Goal: Task Accomplishment & Management: Manage account settings

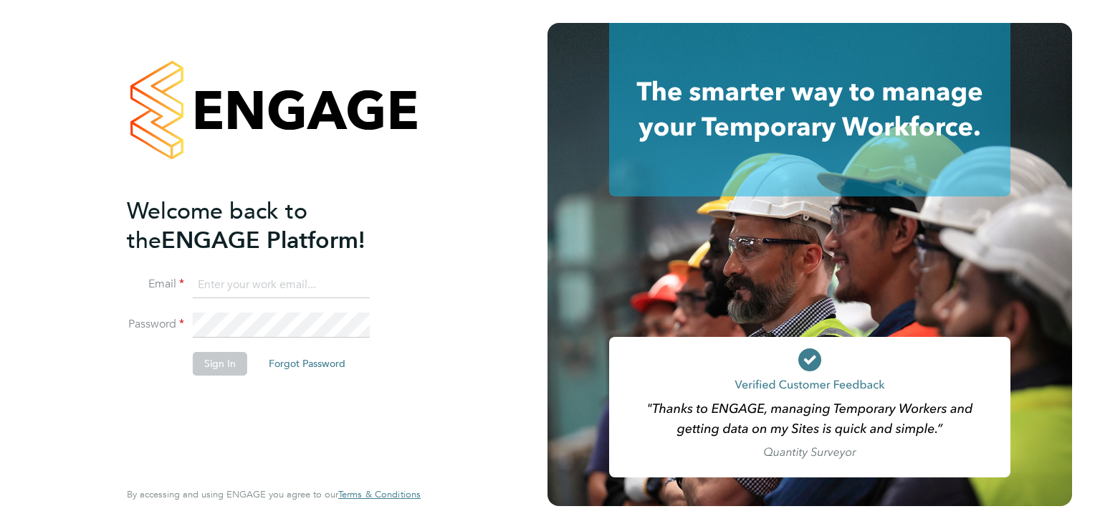
type input "[EMAIL_ADDRESS][DOMAIN_NAME]"
click at [219, 368] on button "Sign In" at bounding box center [220, 363] width 54 height 23
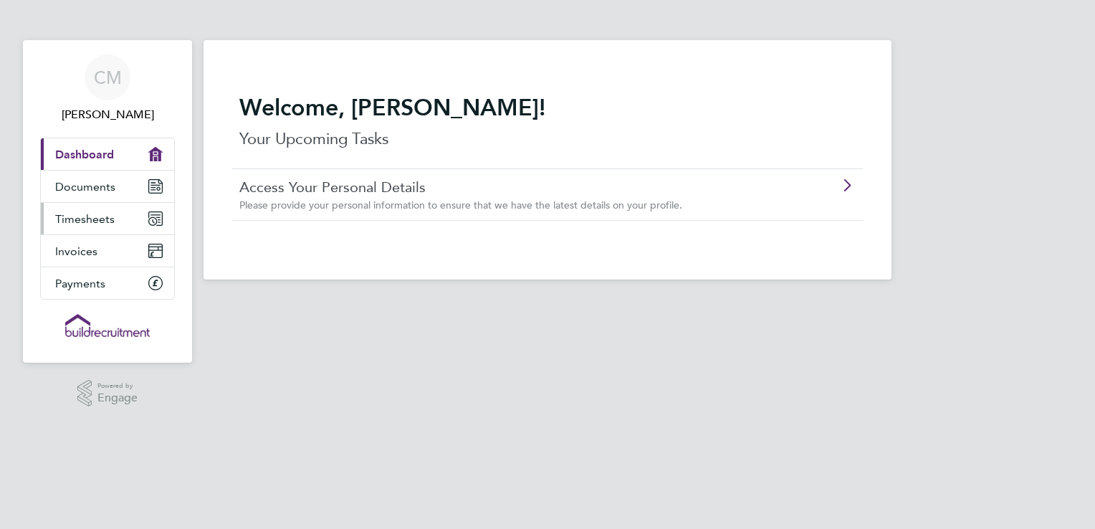
click at [79, 220] on span "Timesheets" at bounding box center [84, 219] width 59 height 14
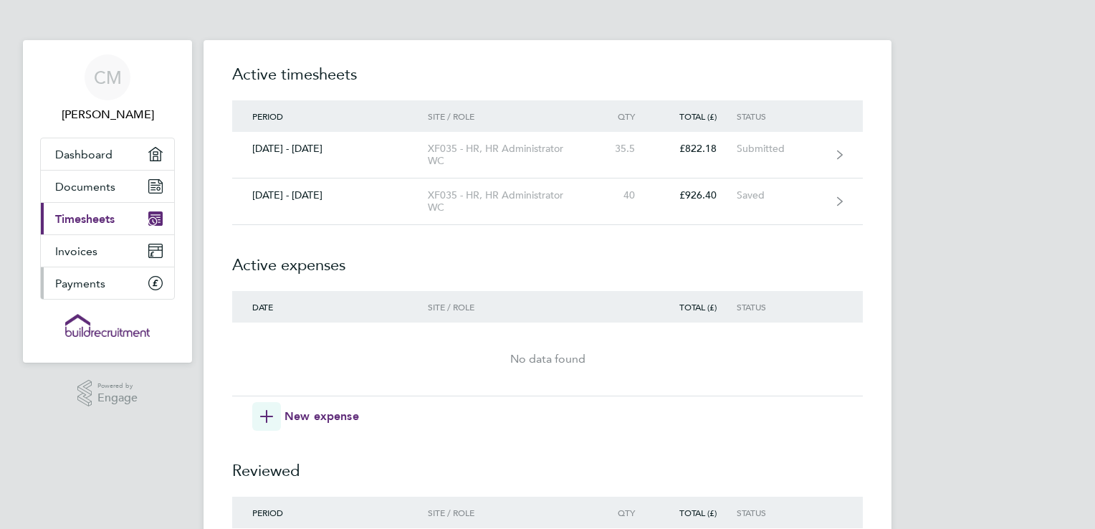
click at [66, 283] on span "Payments" at bounding box center [80, 284] width 50 height 14
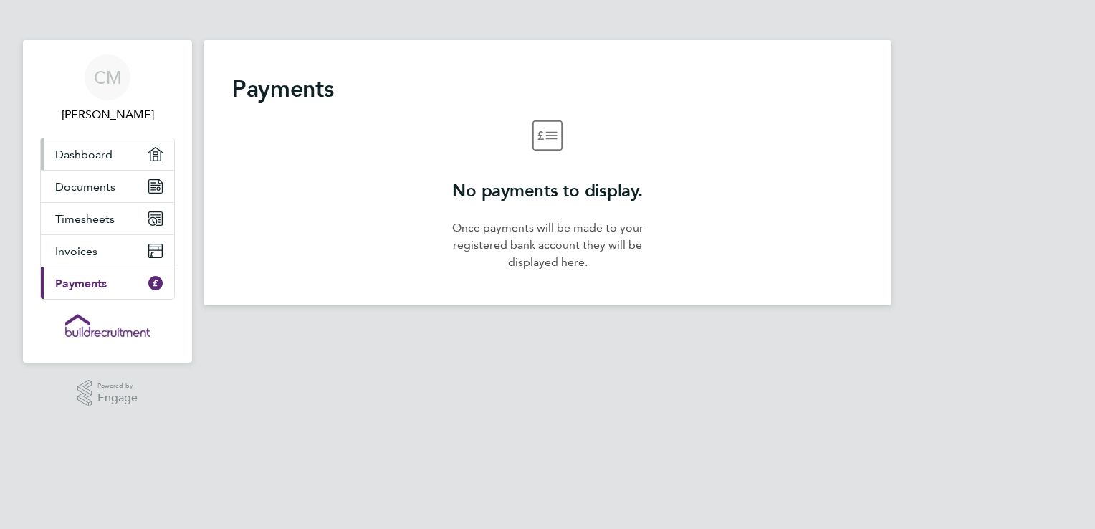
click at [91, 151] on span "Dashboard" at bounding box center [83, 155] width 57 height 14
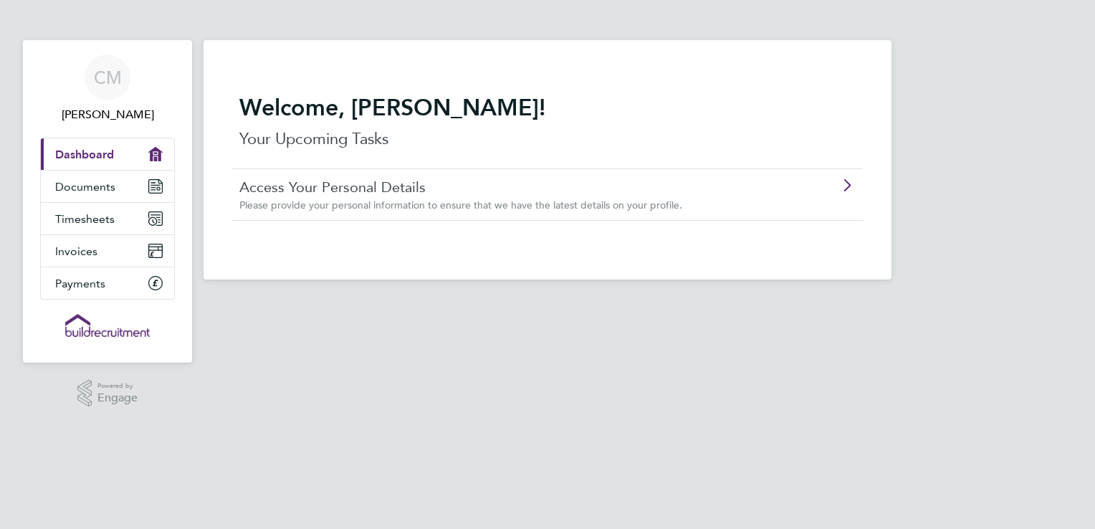
click at [296, 197] on div "Access Your Personal Details Please provide your personal information to ensure…" at bounding box center [510, 195] width 543 height 34
click at [87, 252] on span "Invoices" at bounding box center [76, 251] width 42 height 14
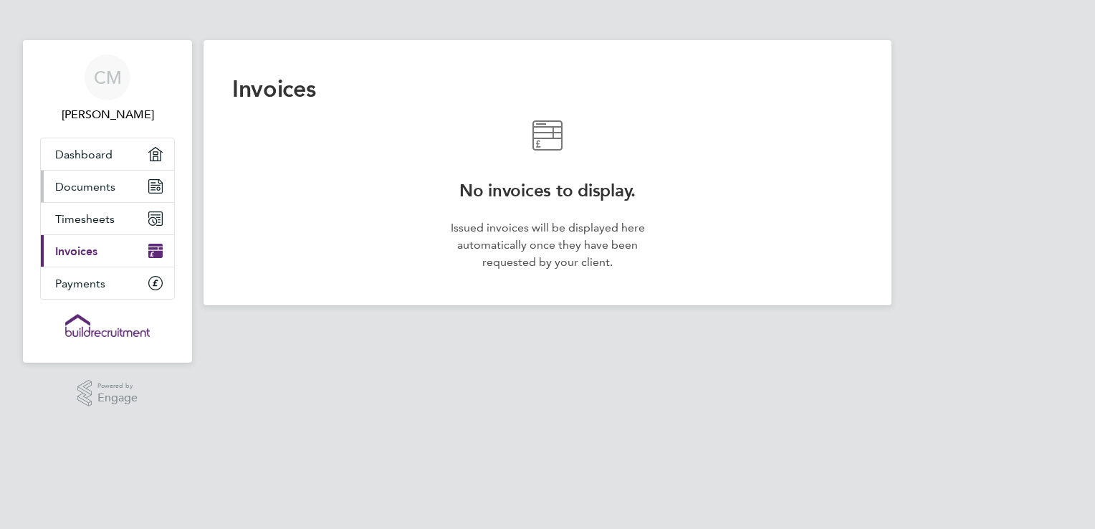
click at [82, 190] on span "Documents" at bounding box center [85, 187] width 60 height 14
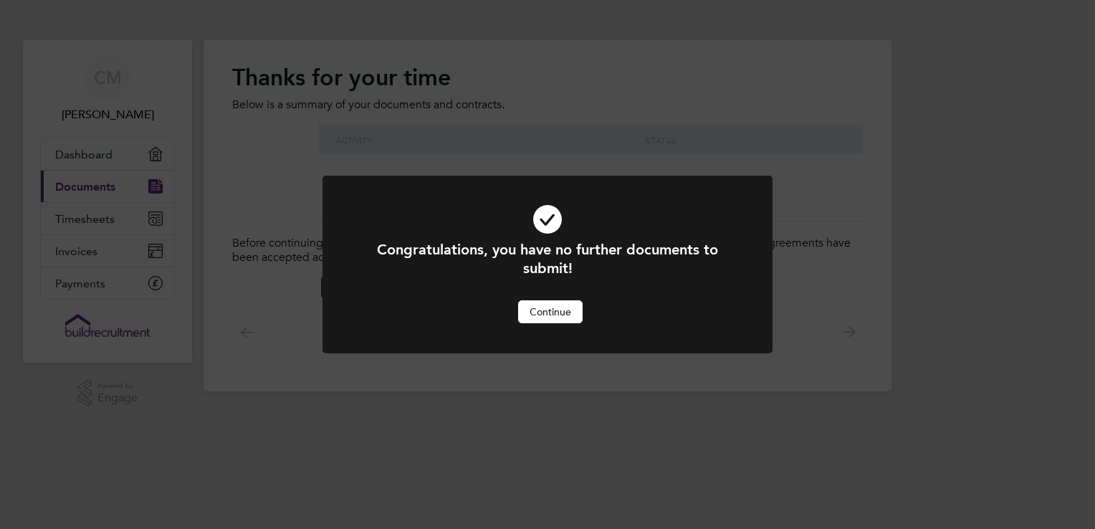
click at [559, 311] on button "Continue" at bounding box center [550, 311] width 65 height 23
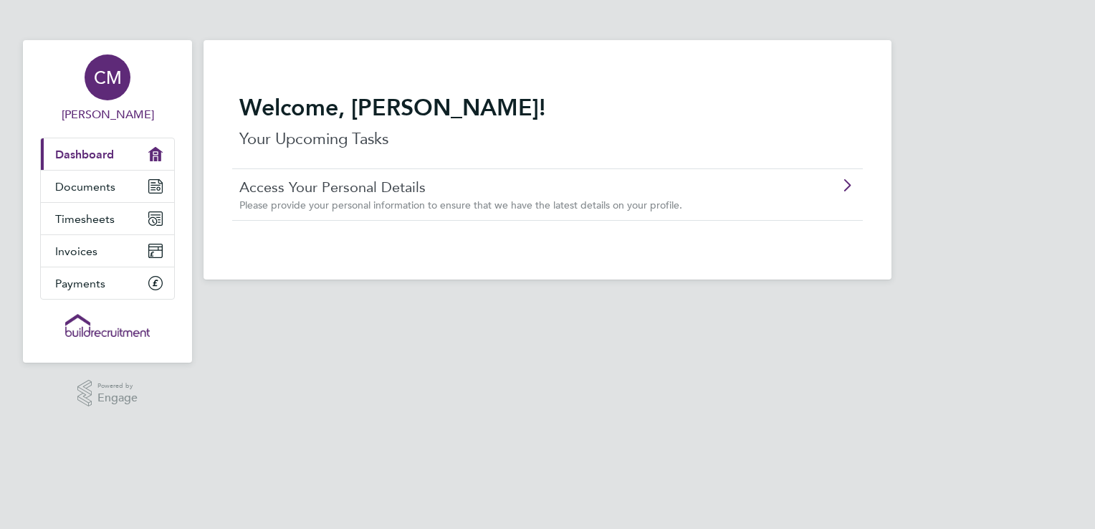
click at [106, 76] on span "CM" at bounding box center [108, 77] width 28 height 19
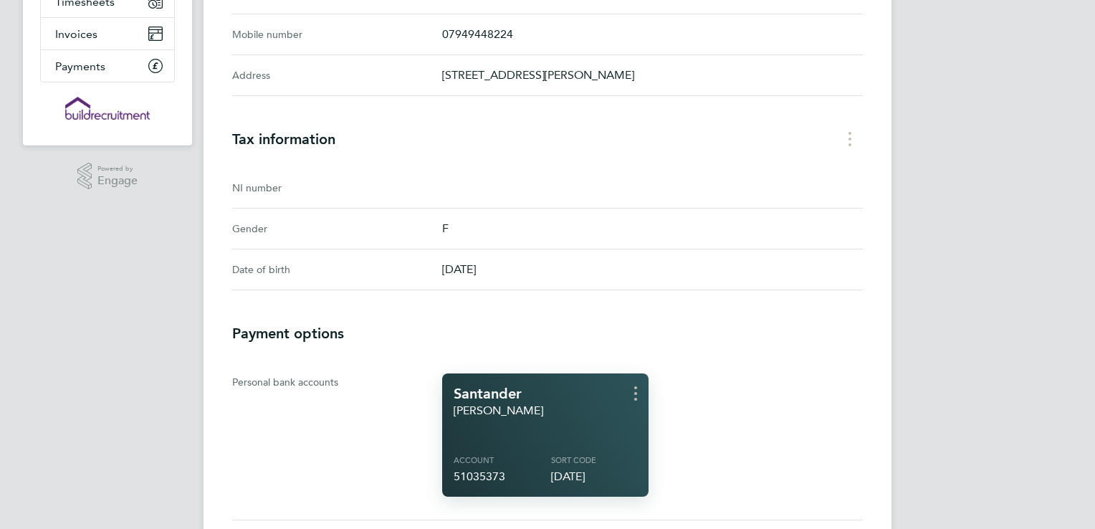
scroll to position [358, 0]
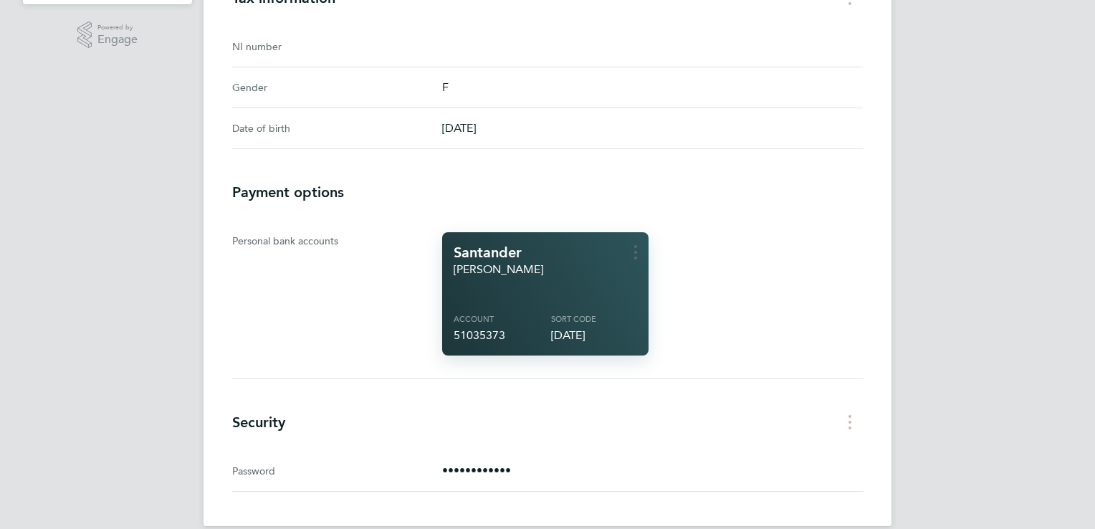
click at [639, 263] on button "Bank account card menu" at bounding box center [636, 252] width 26 height 22
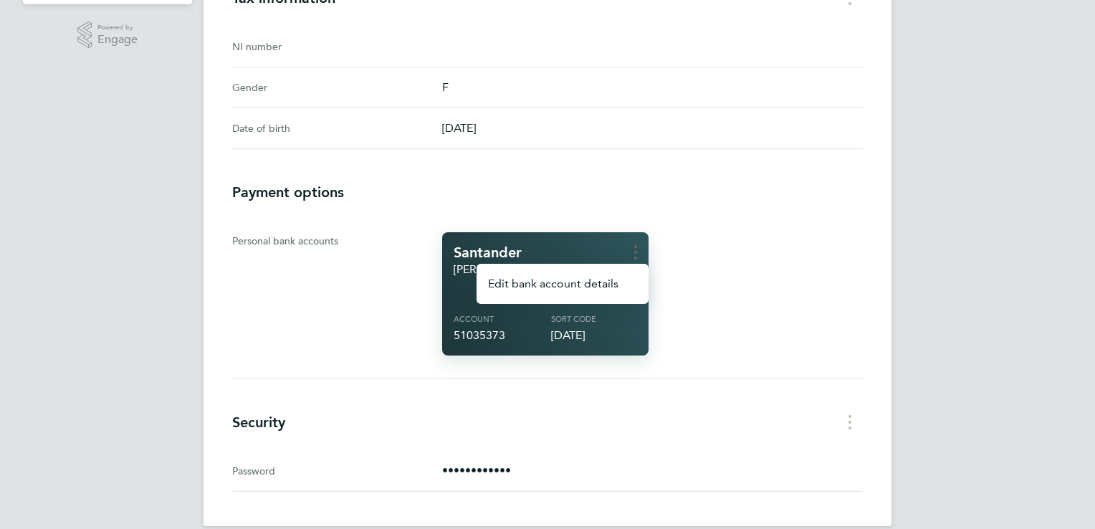
click at [639, 263] on button "Bank account card menu" at bounding box center [636, 252] width 26 height 22
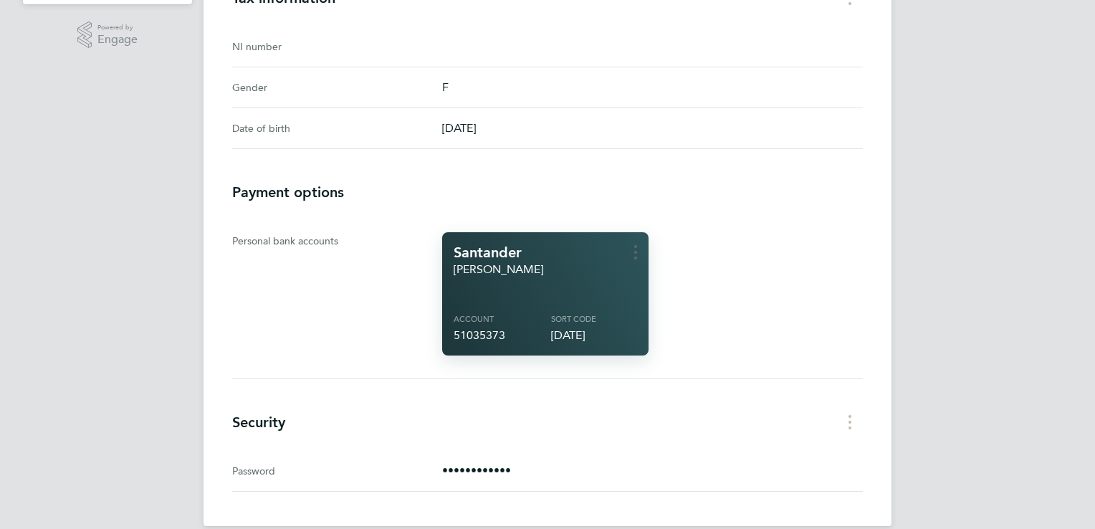
scroll to position [0, 0]
